Goal: Obtain resource: Download file/media

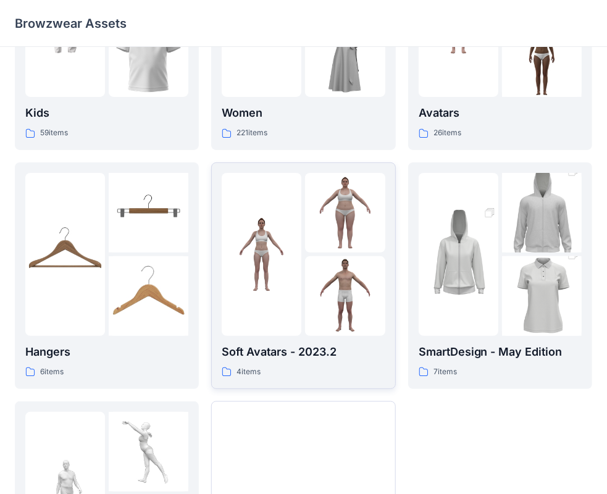
scroll to position [185, 0]
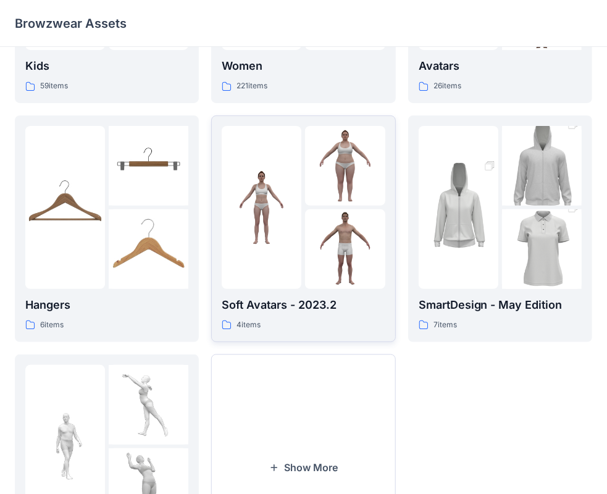
click at [361, 211] on img at bounding box center [345, 249] width 80 height 80
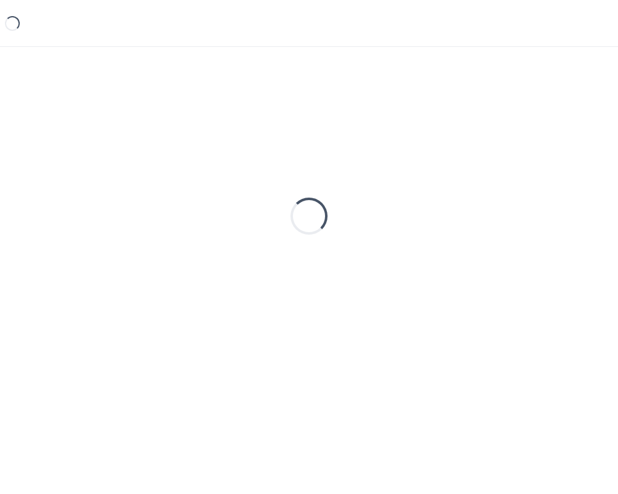
click at [361, 211] on div "Loading..." at bounding box center [309, 216] width 588 height 309
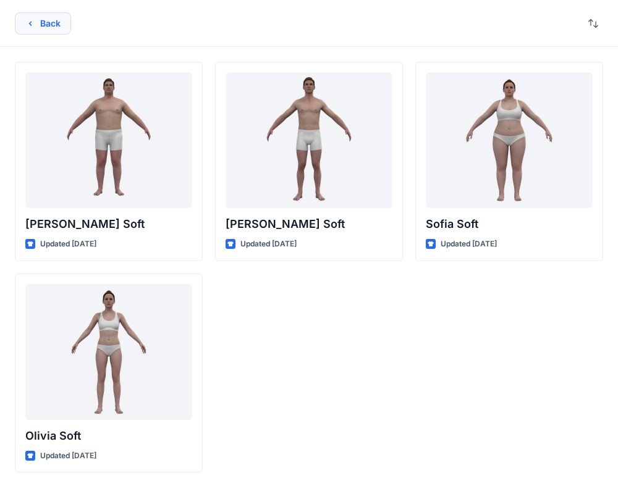
click at [46, 30] on button "Back" at bounding box center [43, 23] width 56 height 22
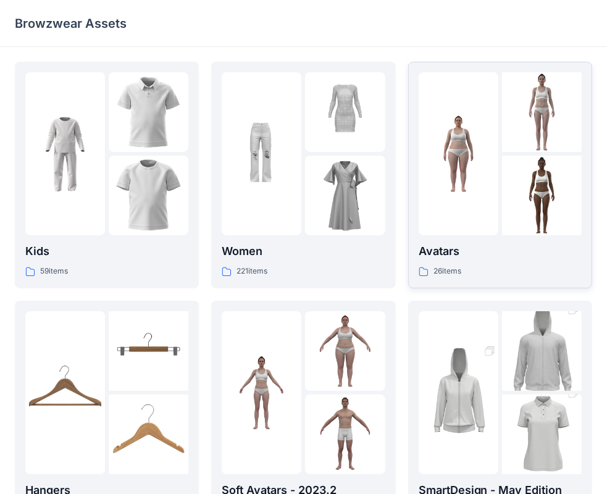
click at [462, 188] on img at bounding box center [459, 154] width 80 height 80
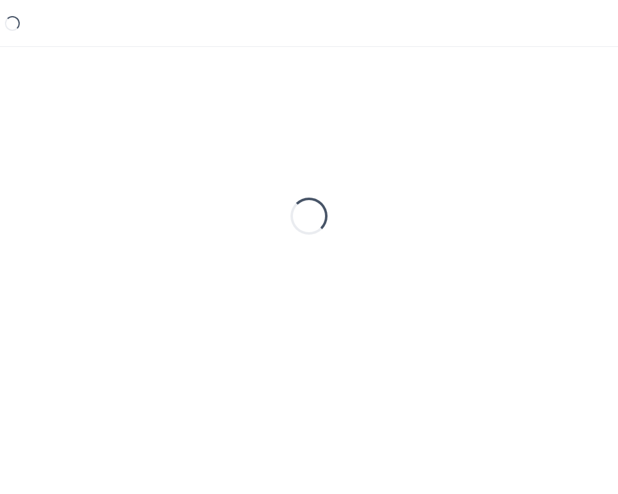
click at [462, 188] on div "Loading..." at bounding box center [309, 216] width 588 height 309
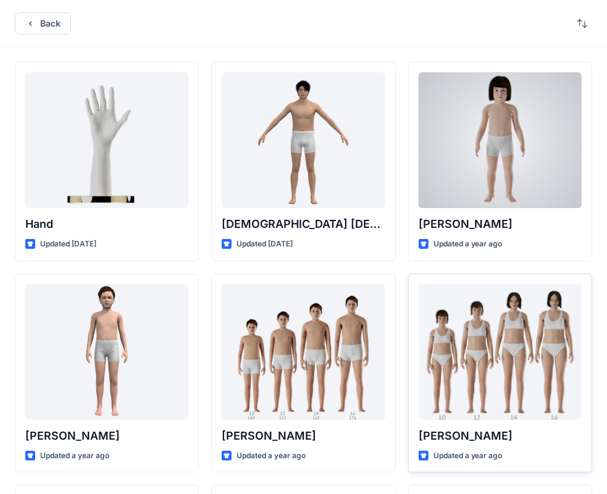
click at [484, 109] on div at bounding box center [500, 140] width 163 height 136
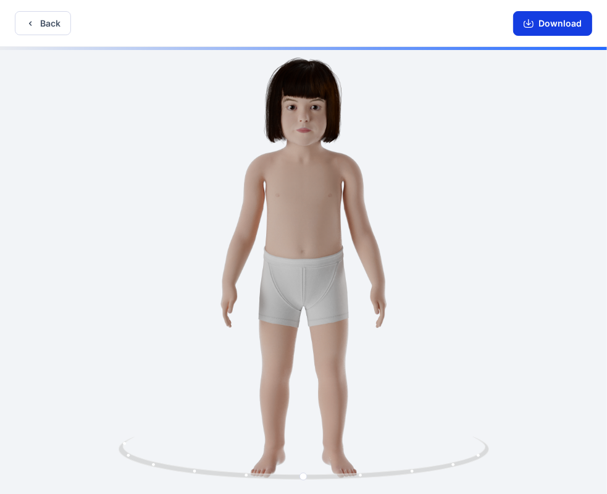
click at [545, 21] on button "Download" at bounding box center [552, 23] width 79 height 25
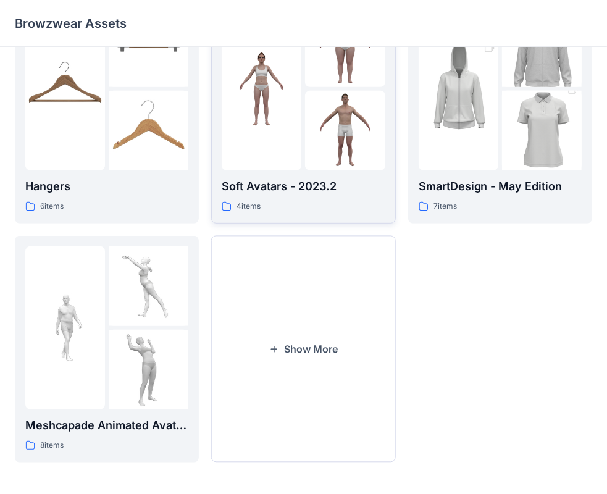
scroll to position [306, 0]
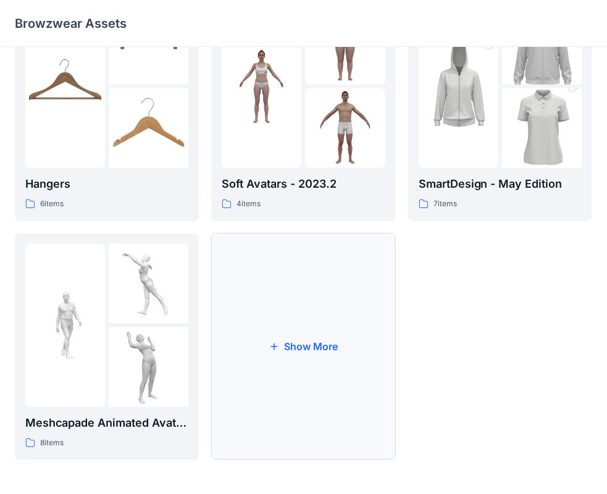
click at [320, 351] on button "Show More" at bounding box center [303, 347] width 184 height 227
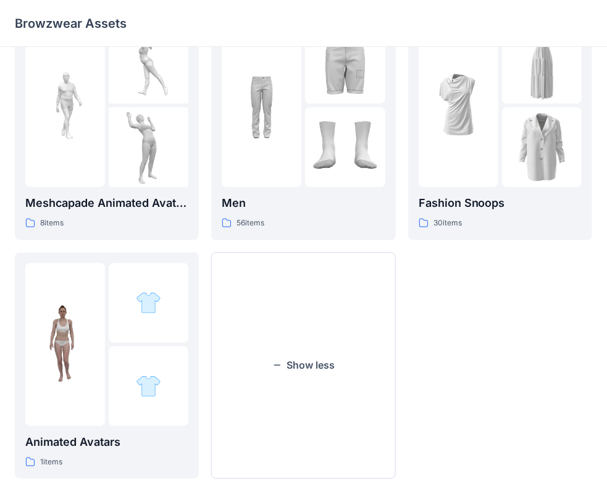
scroll to position [546, 0]
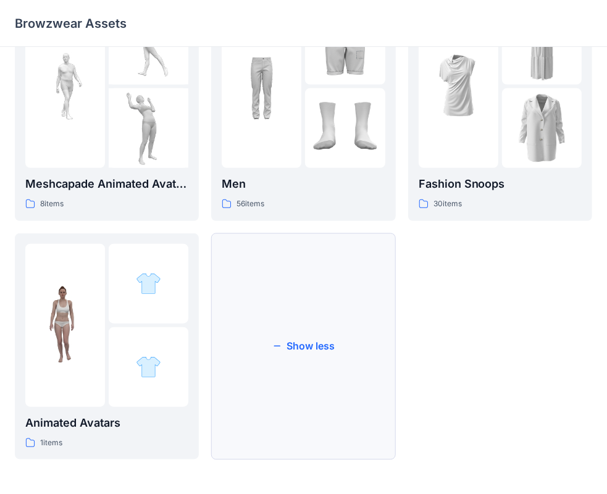
click at [327, 345] on button "Show less" at bounding box center [303, 347] width 184 height 227
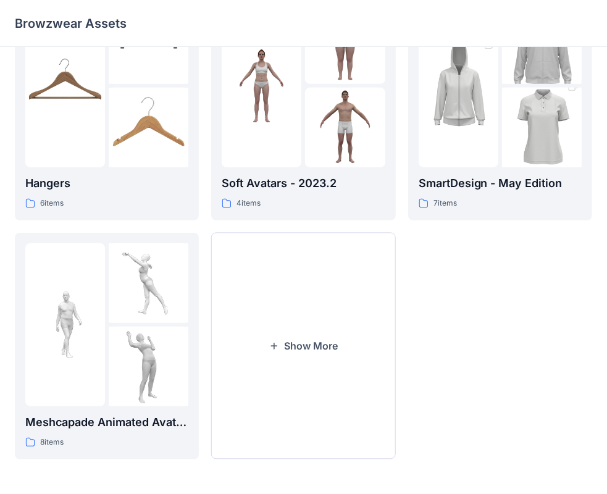
scroll to position [306, 0]
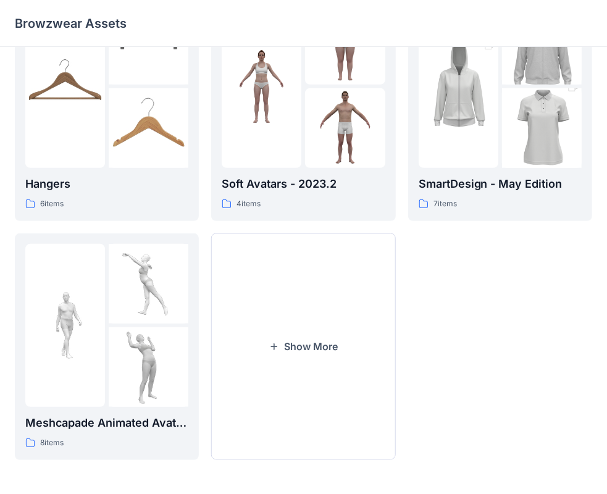
click at [327, 345] on button "Show More" at bounding box center [303, 347] width 184 height 227
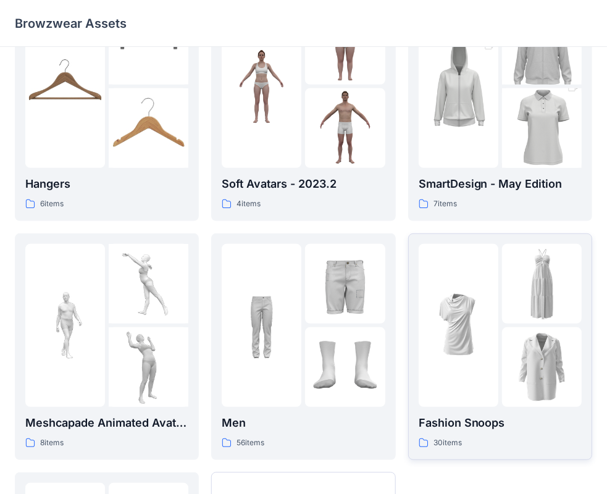
click at [513, 361] on img at bounding box center [542, 367] width 80 height 80
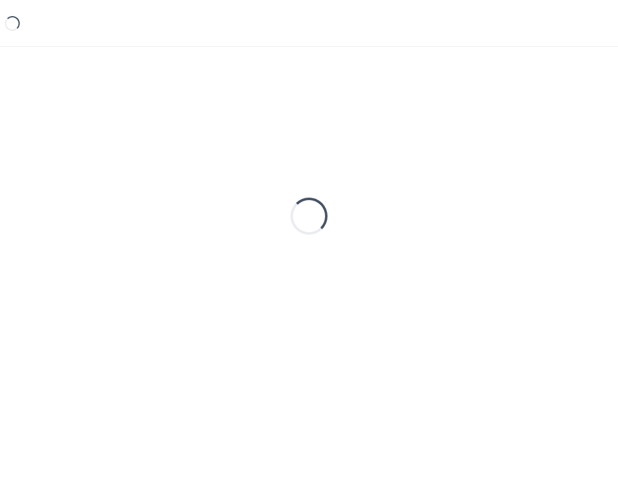
click at [513, 361] on div "Loading..." at bounding box center [309, 216] width 588 height 309
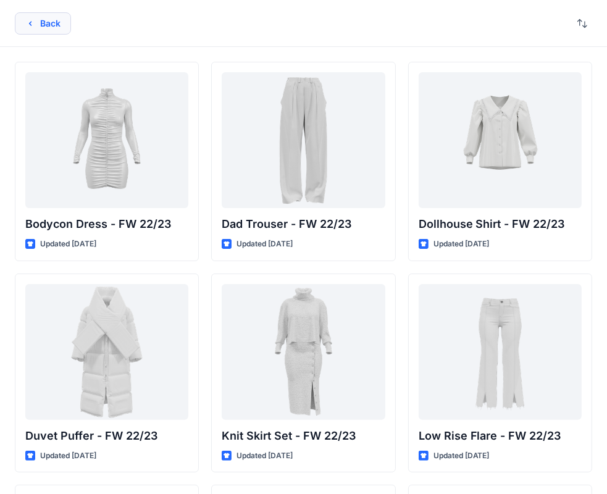
click at [34, 20] on icon "button" at bounding box center [30, 24] width 10 height 10
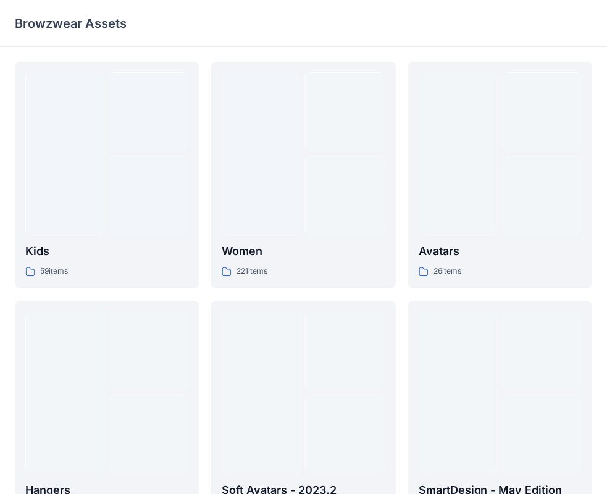
scroll to position [306, 0]
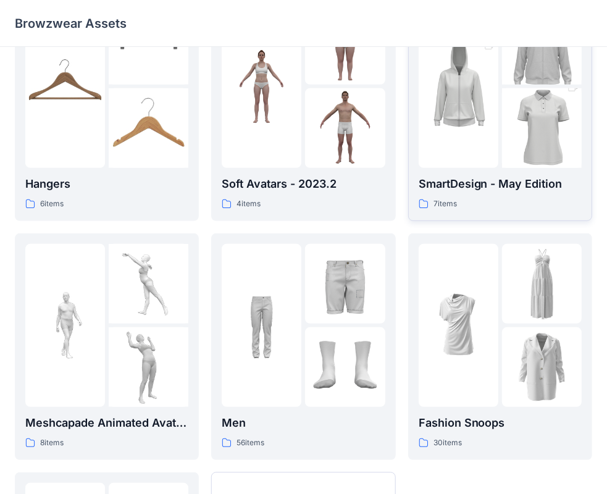
click at [472, 137] on img at bounding box center [459, 87] width 80 height 120
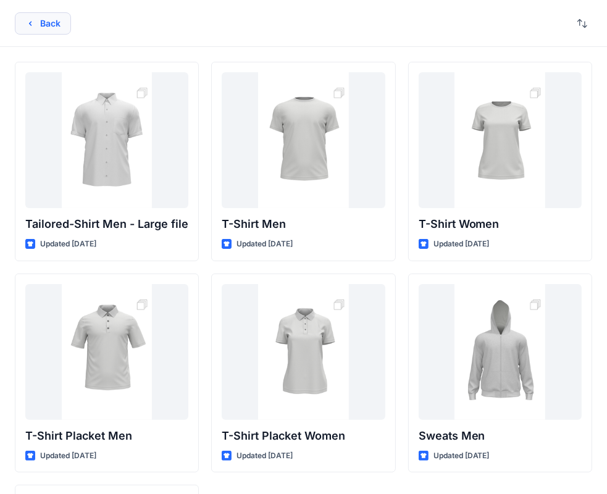
click at [45, 27] on button "Back" at bounding box center [43, 23] width 56 height 22
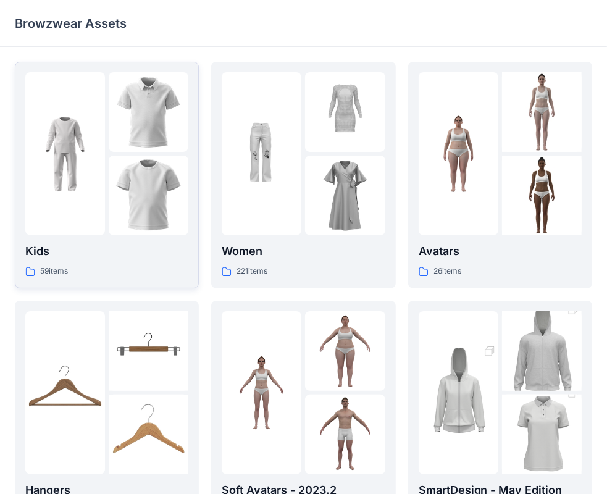
click at [166, 184] on img at bounding box center [149, 196] width 80 height 80
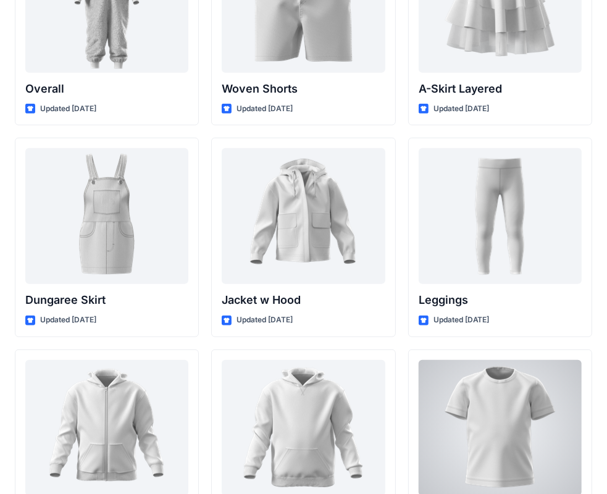
scroll to position [3427, 0]
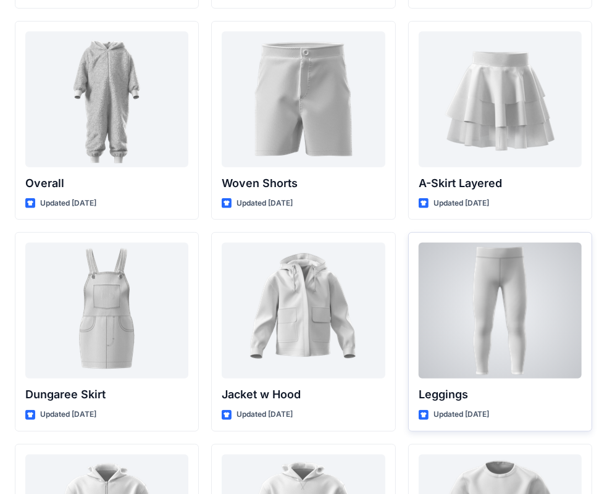
click at [466, 302] on div at bounding box center [500, 311] width 163 height 136
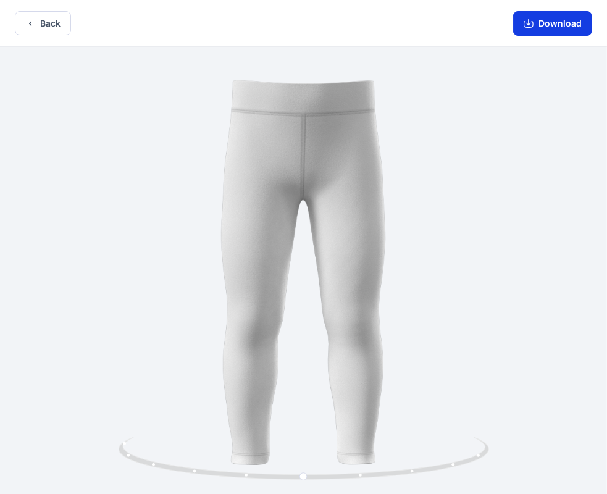
click at [561, 18] on button "Download" at bounding box center [552, 23] width 79 height 25
click at [59, 27] on button "Back" at bounding box center [43, 23] width 56 height 24
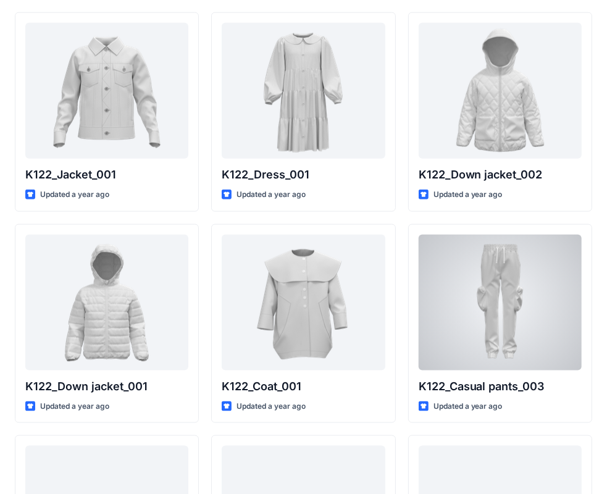
scroll to position [894, 0]
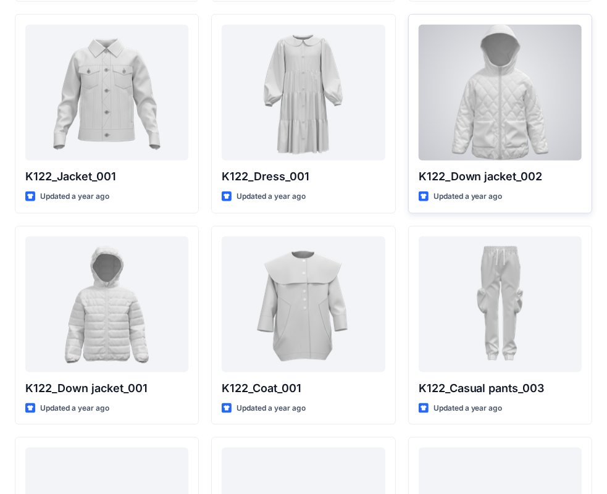
click at [524, 111] on div at bounding box center [500, 93] width 163 height 136
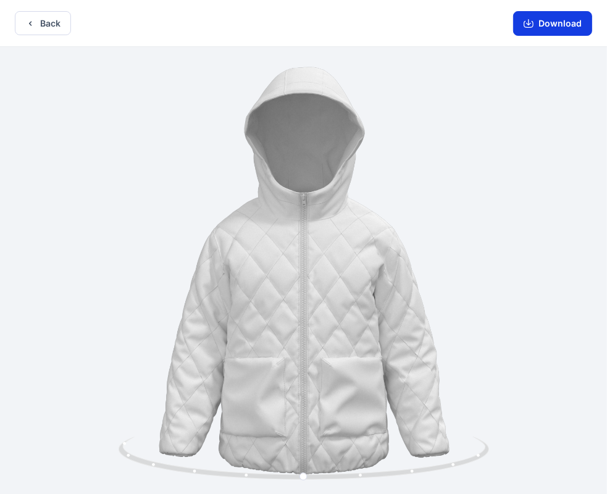
click at [542, 23] on button "Download" at bounding box center [552, 23] width 79 height 25
